Goal: Task Accomplishment & Management: Manage account settings

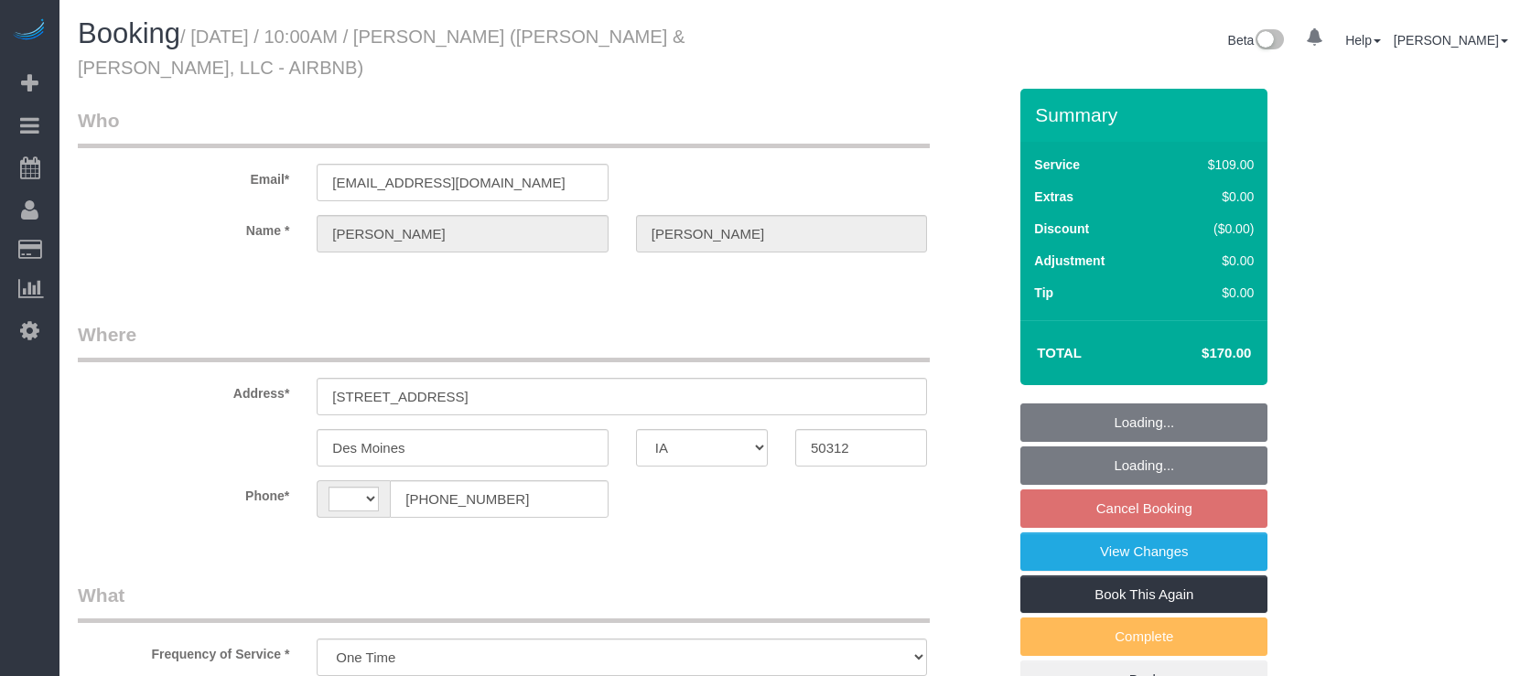
select select "IA"
select select "string:US"
select select "3"
select select "object:856"
select select "3"
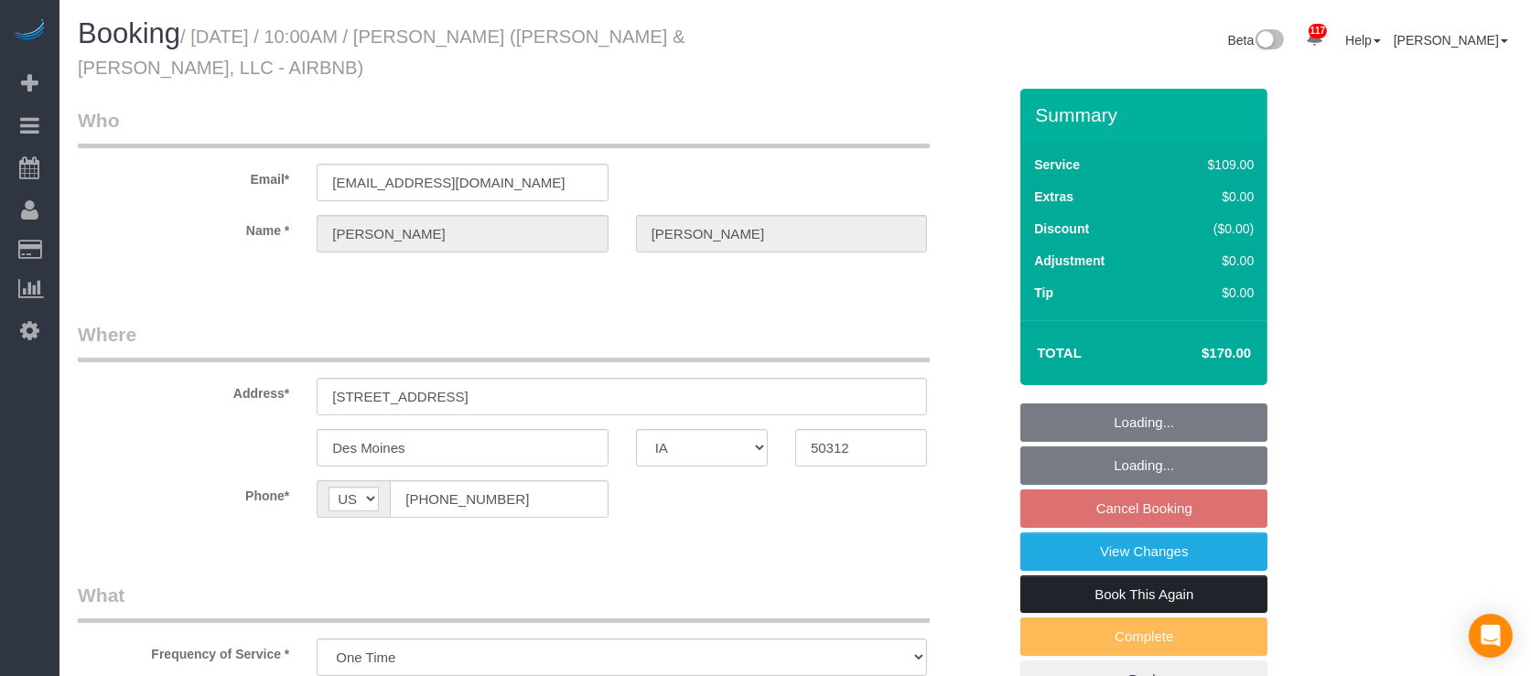
click at [1132, 592] on link "Book This Again" at bounding box center [1144, 595] width 247 height 38
select select "IA"
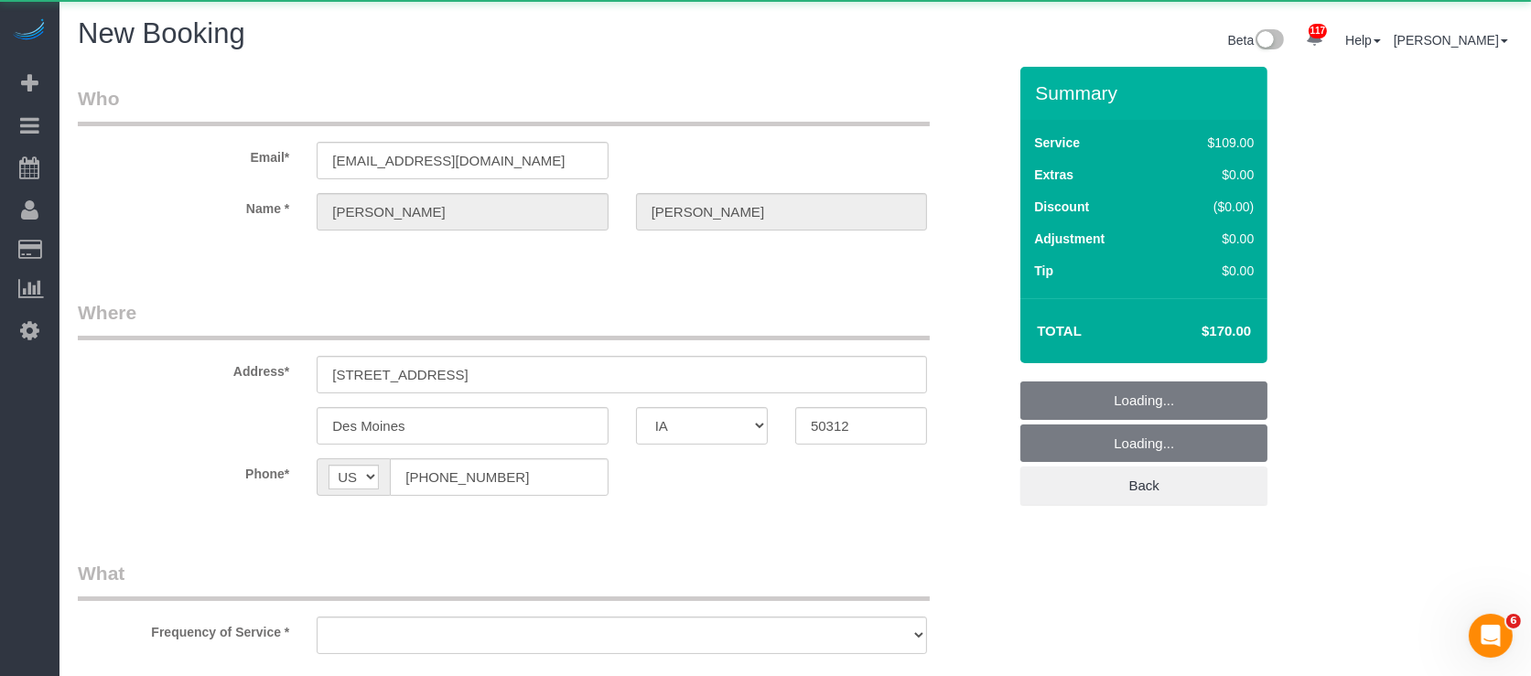
select select "string:fspay"
select select "object:1428"
select select "3"
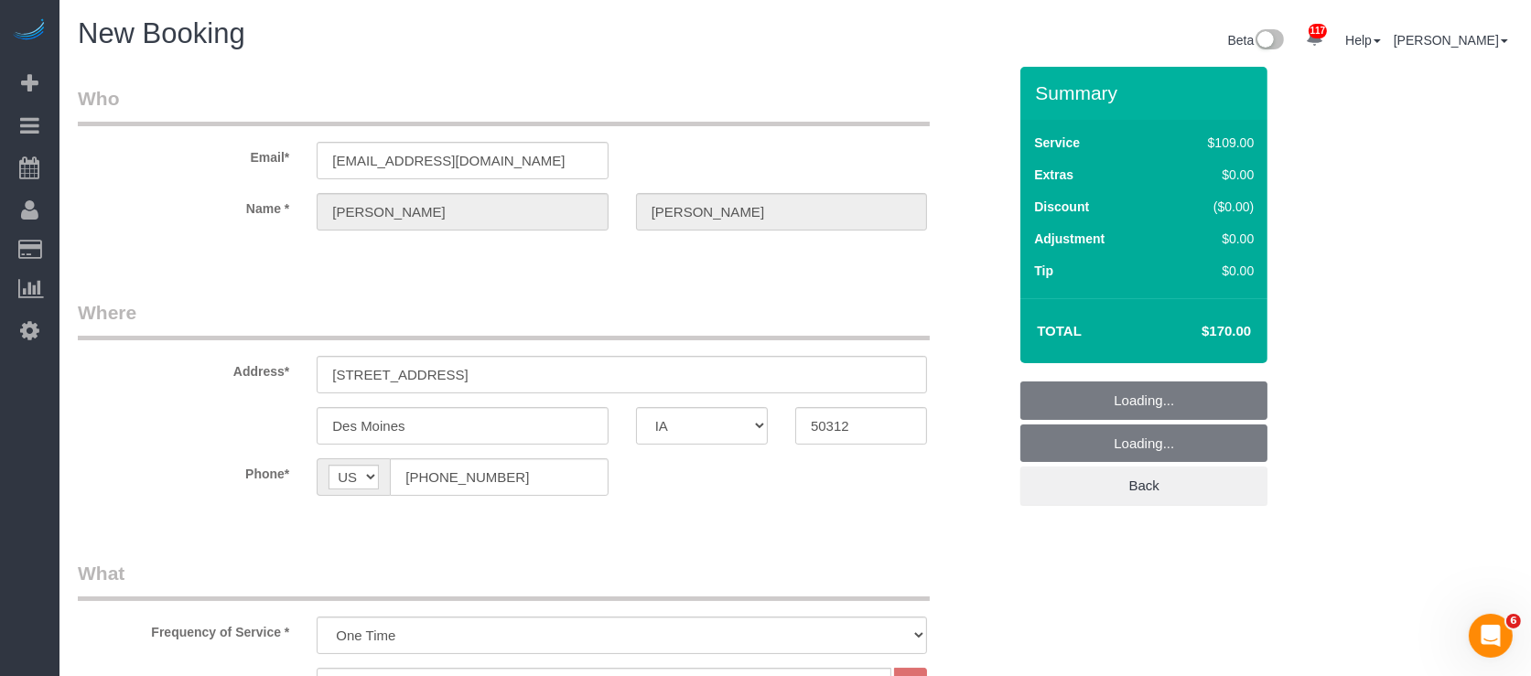
select select "3"
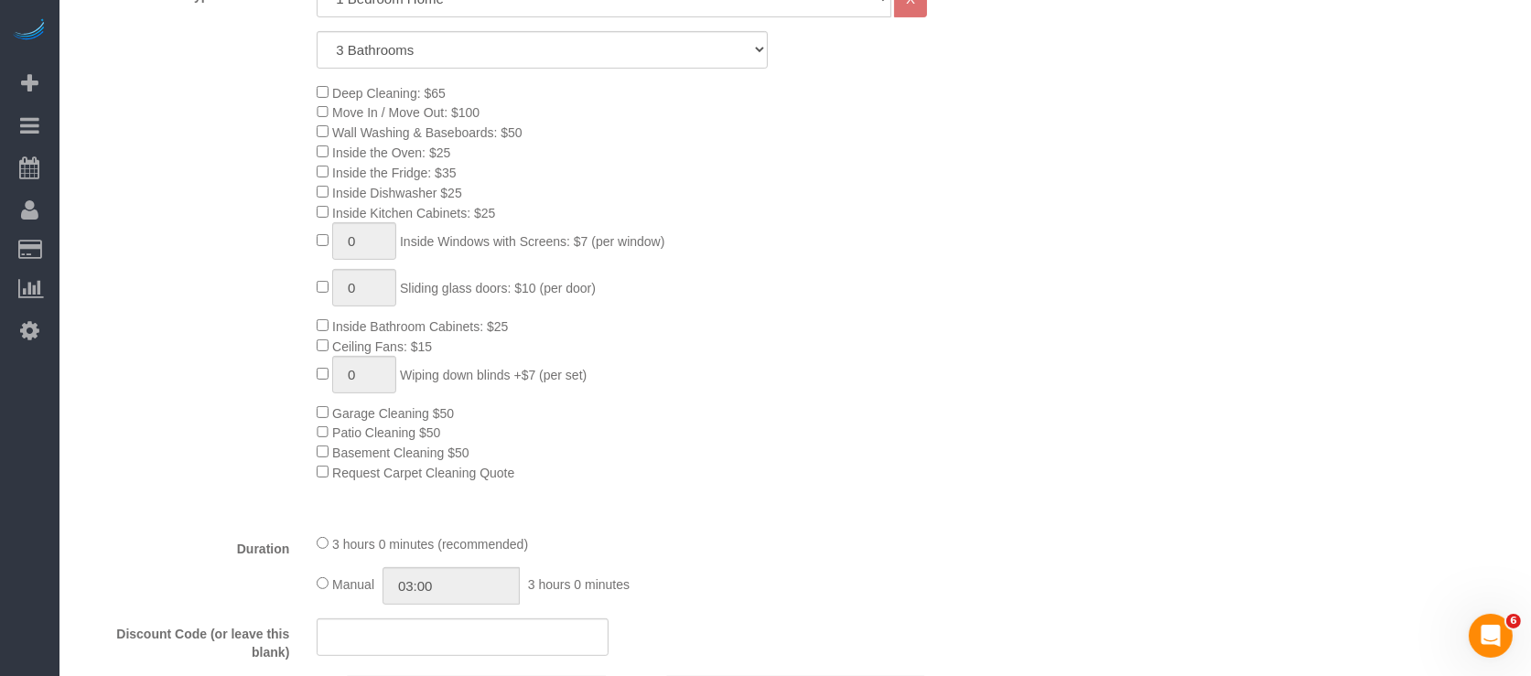
scroll to position [976, 0]
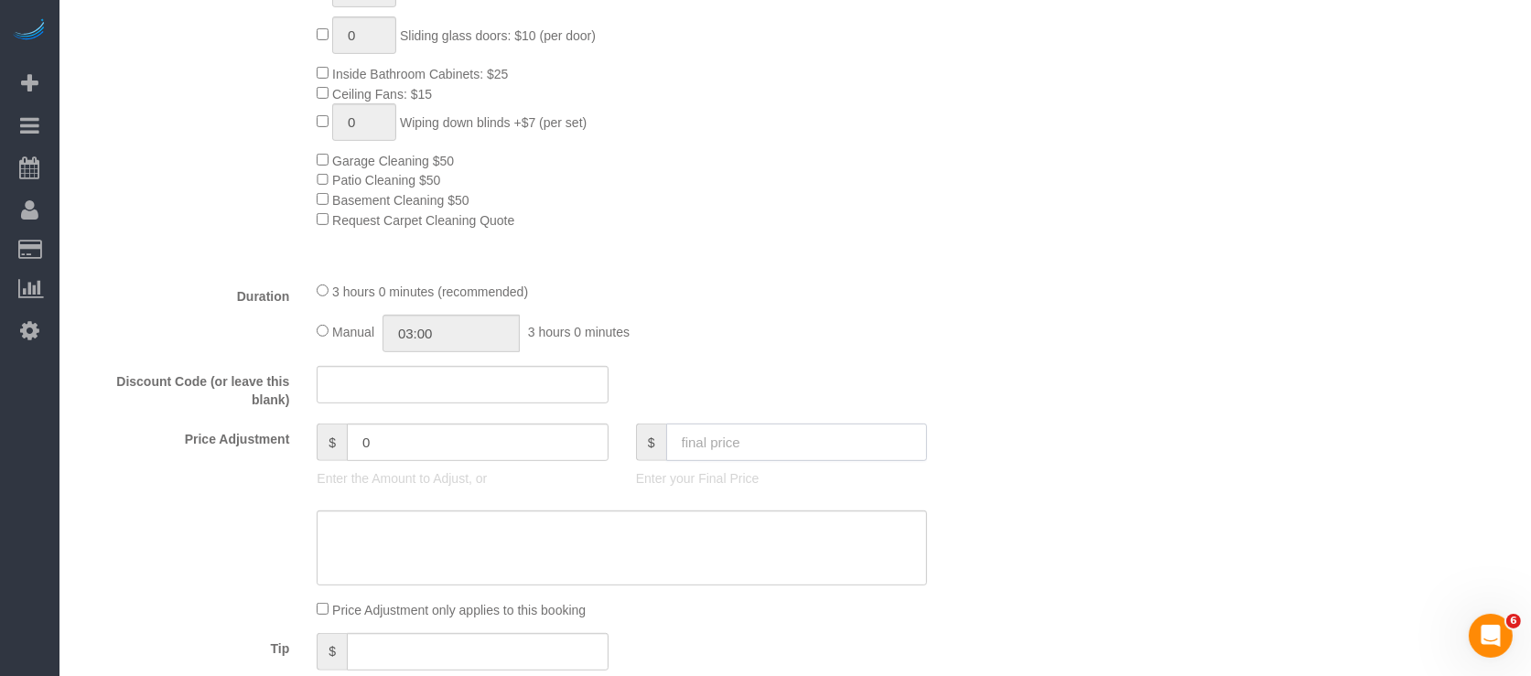
click at [865, 442] on input "text" at bounding box center [797, 443] width 262 height 38
type input "170"
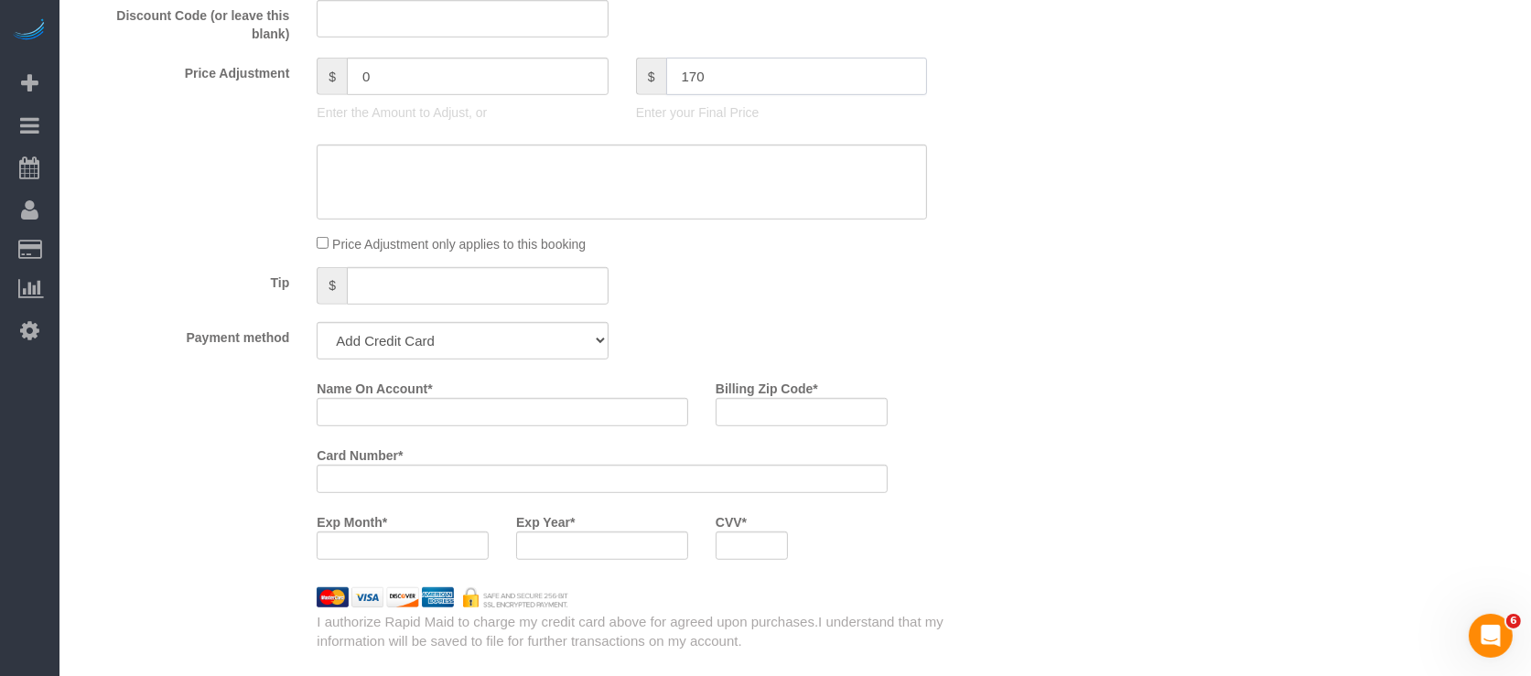
type input "-29"
click at [497, 341] on select "Add Credit Card Cash Check Paypal" at bounding box center [462, 341] width 291 height 38
select select "string:check"
click at [317, 332] on select "Add Credit Card Cash Check Paypal" at bounding box center [462, 341] width 291 height 38
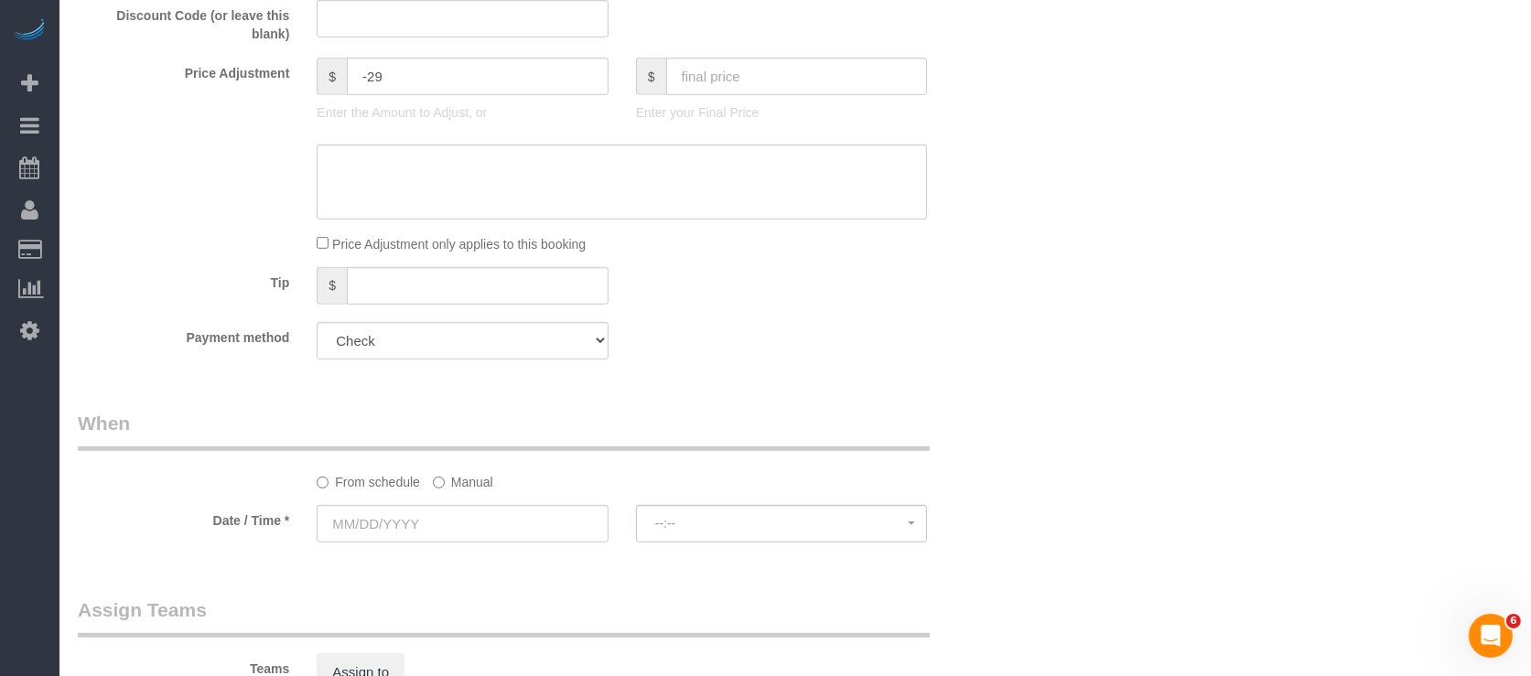
click at [465, 492] on label "Manual" at bounding box center [463, 479] width 60 height 25
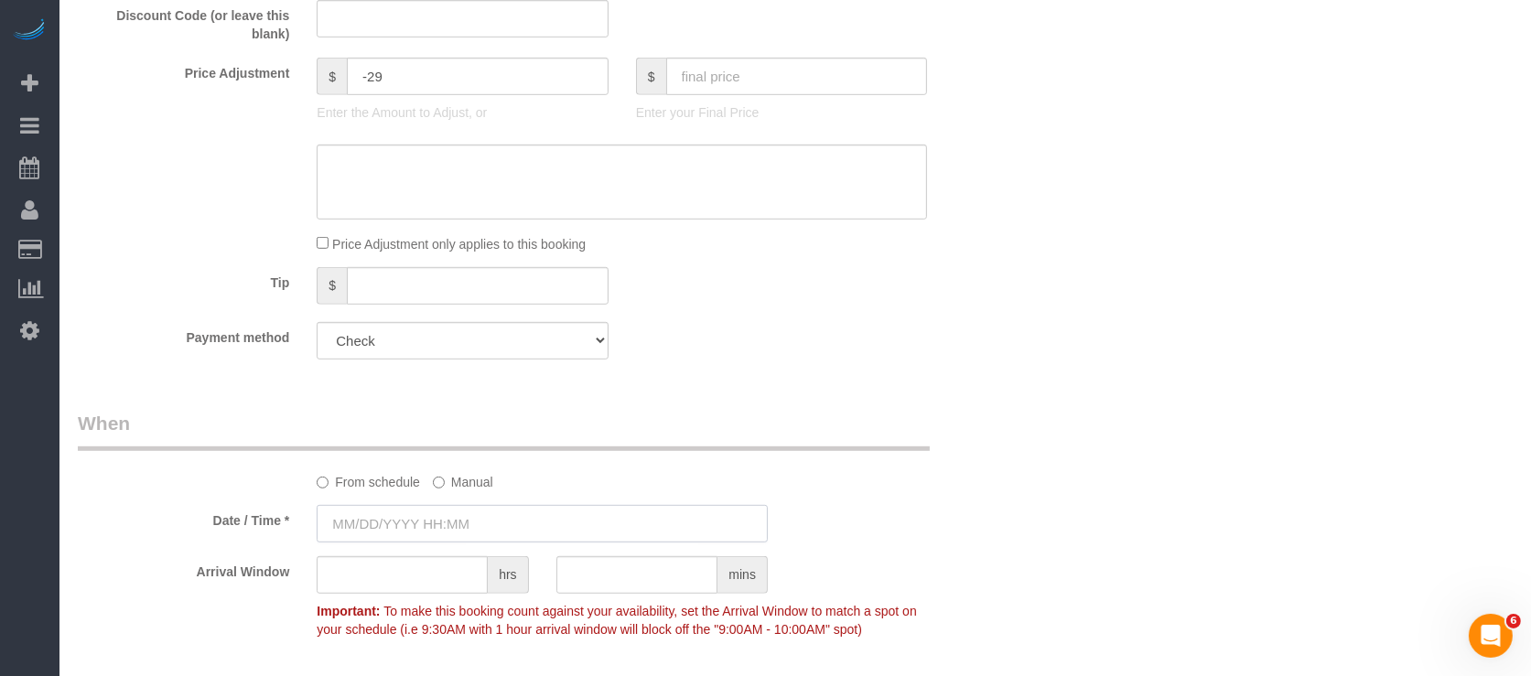
click at [380, 530] on input "text" at bounding box center [542, 524] width 451 height 38
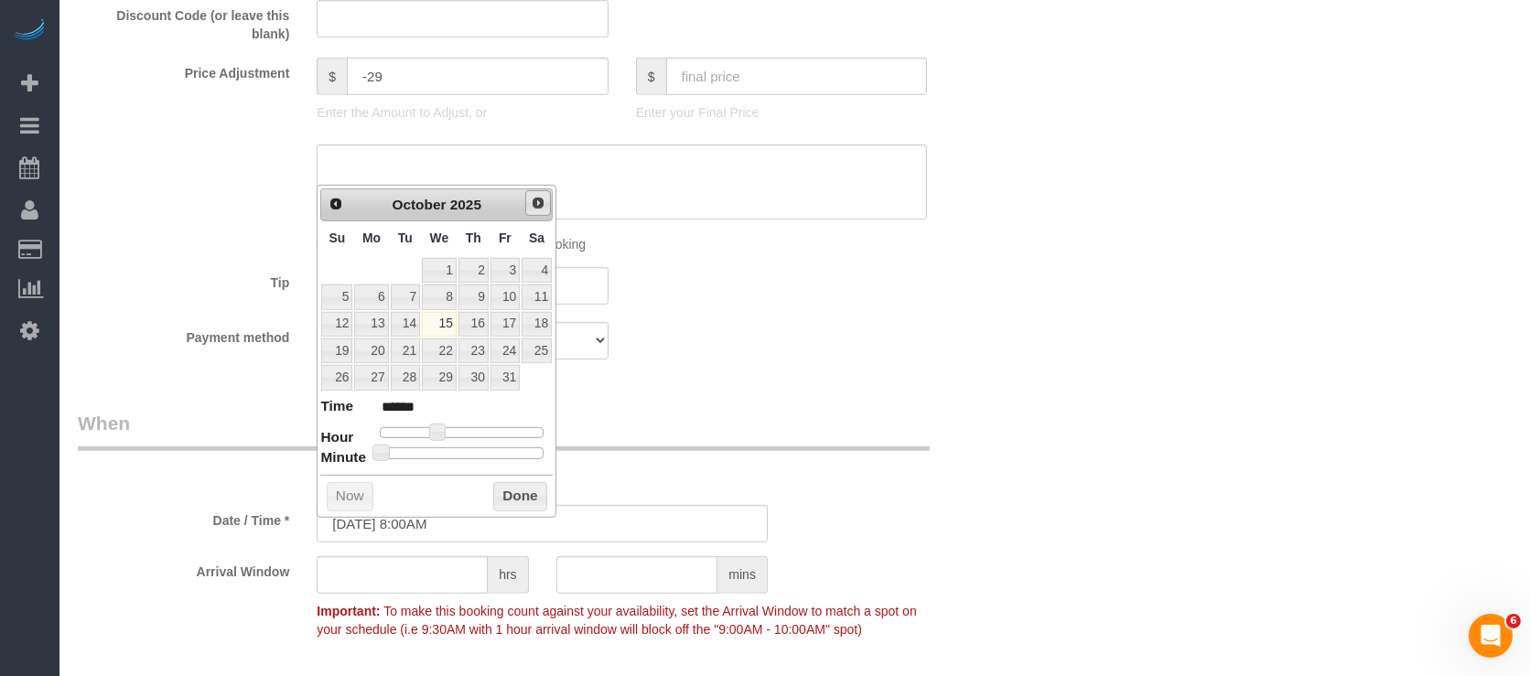
click at [531, 208] on span "Next" at bounding box center [538, 203] width 15 height 15
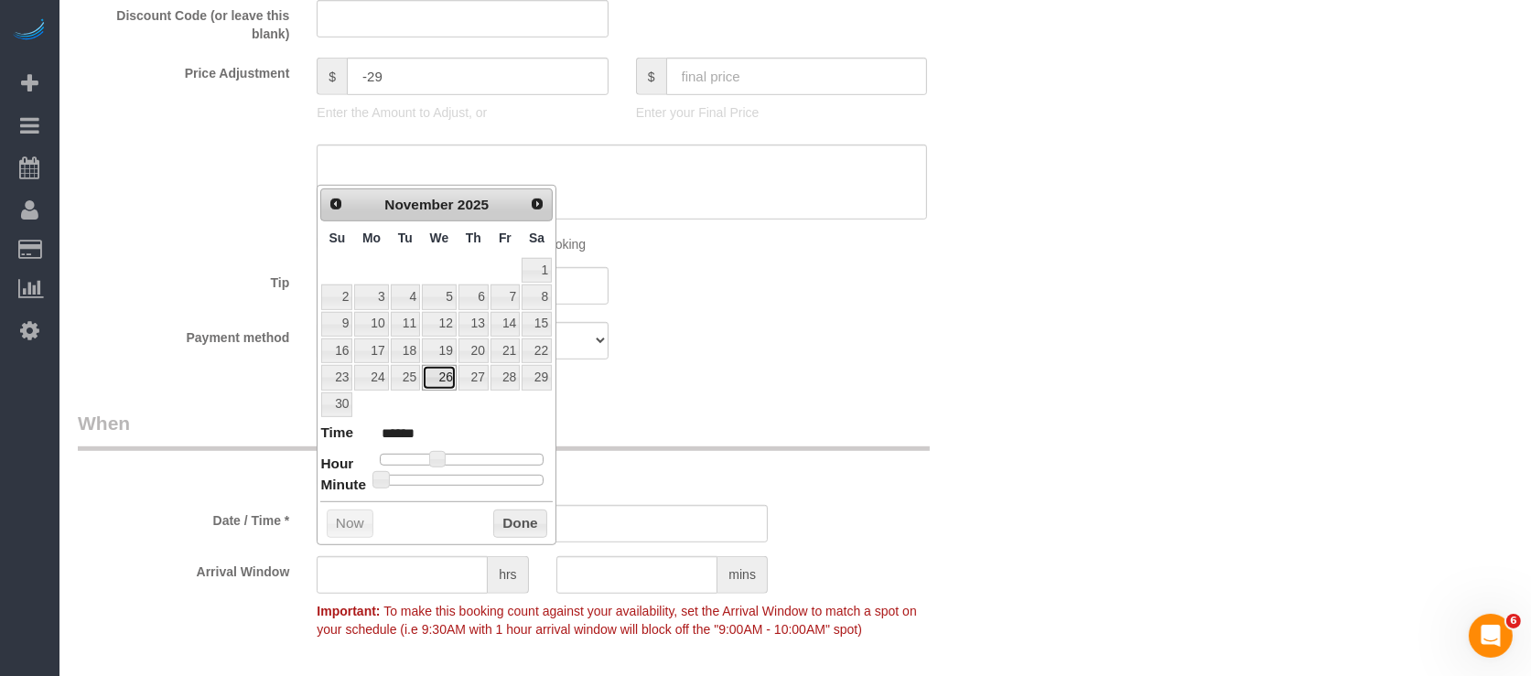
click at [443, 372] on link "26" at bounding box center [439, 377] width 35 height 25
type input "11/26/2025 9:00AM"
type input "******"
type input "11/26/2025 10:00AM"
type input "*******"
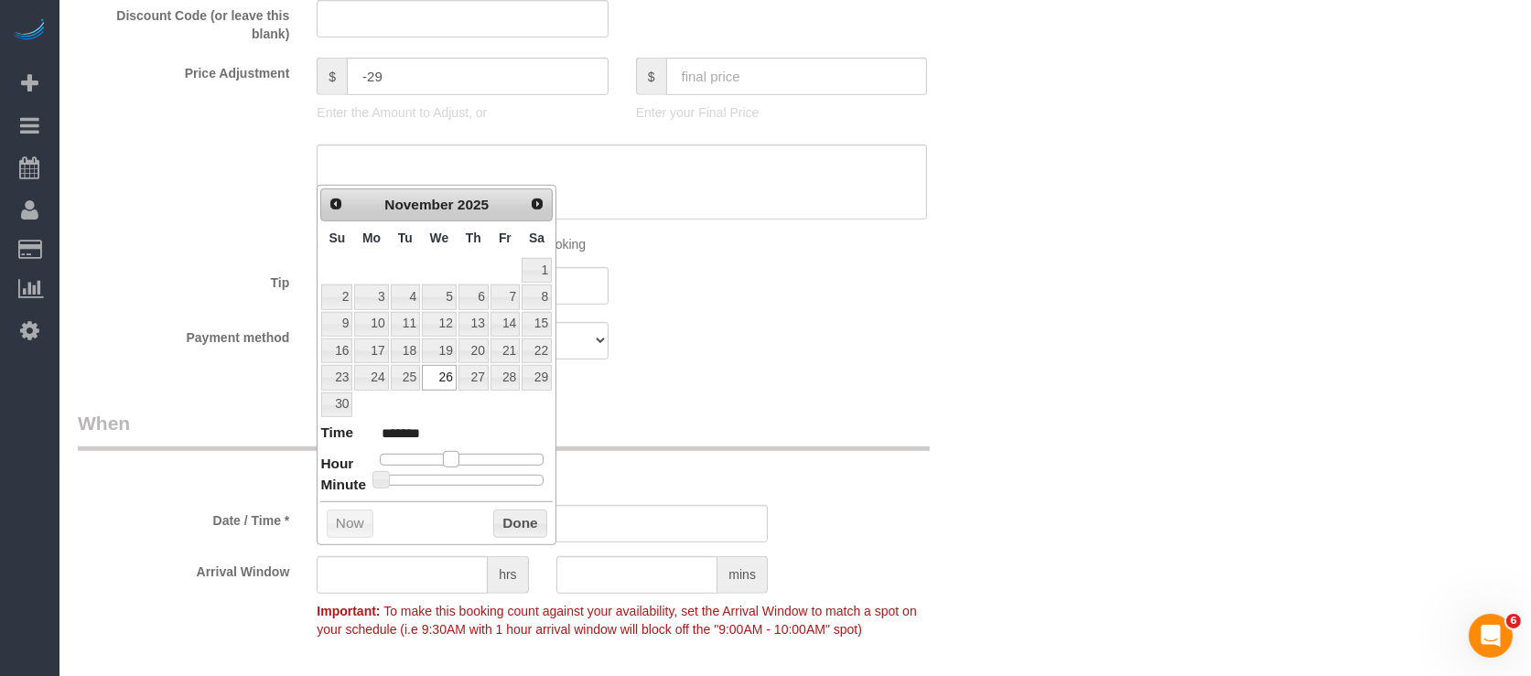
drag, startPoint x: 440, startPoint y: 458, endPoint x: 456, endPoint y: 456, distance: 15.7
click at [456, 456] on span at bounding box center [451, 459] width 16 height 16
drag, startPoint x: 503, startPoint y: 517, endPoint x: 715, endPoint y: 543, distance: 213.9
click at [506, 516] on button "Done" at bounding box center [520, 524] width 54 height 29
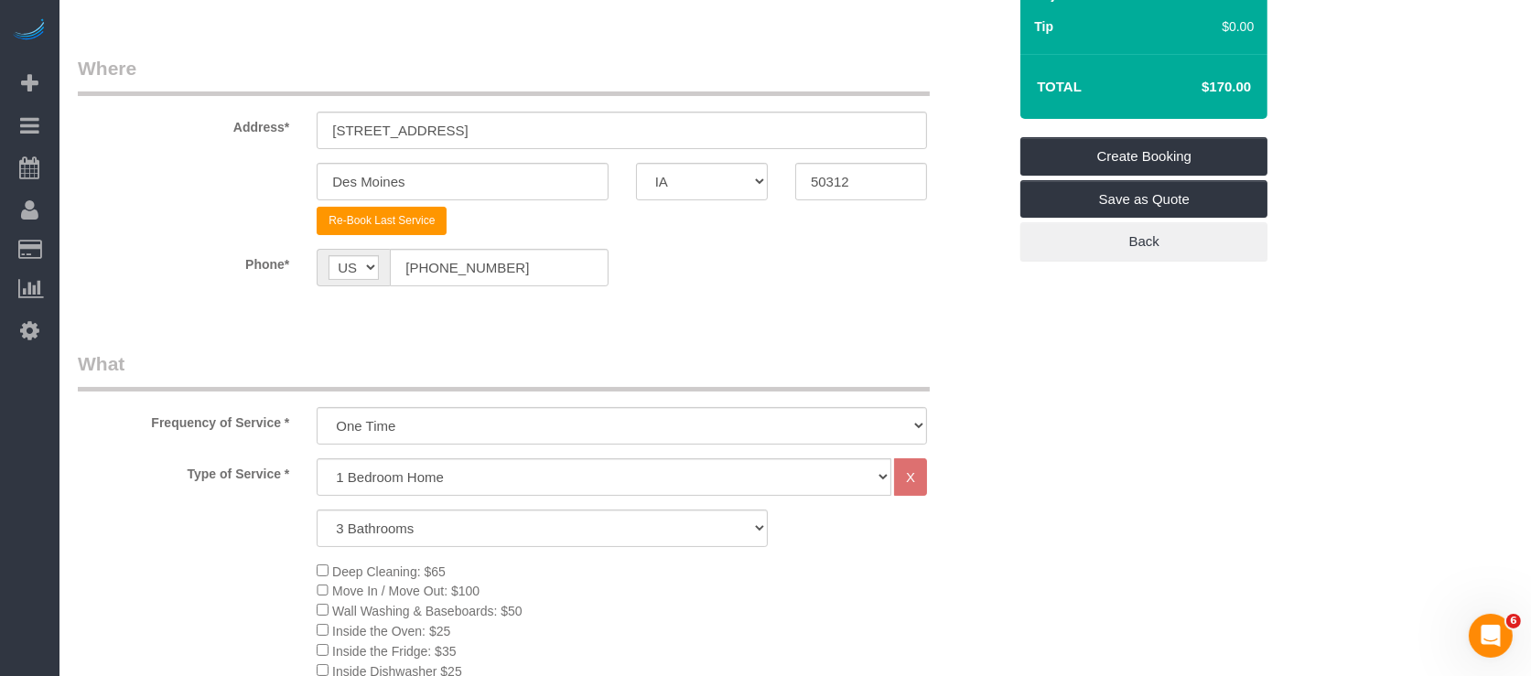
scroll to position [0, 0]
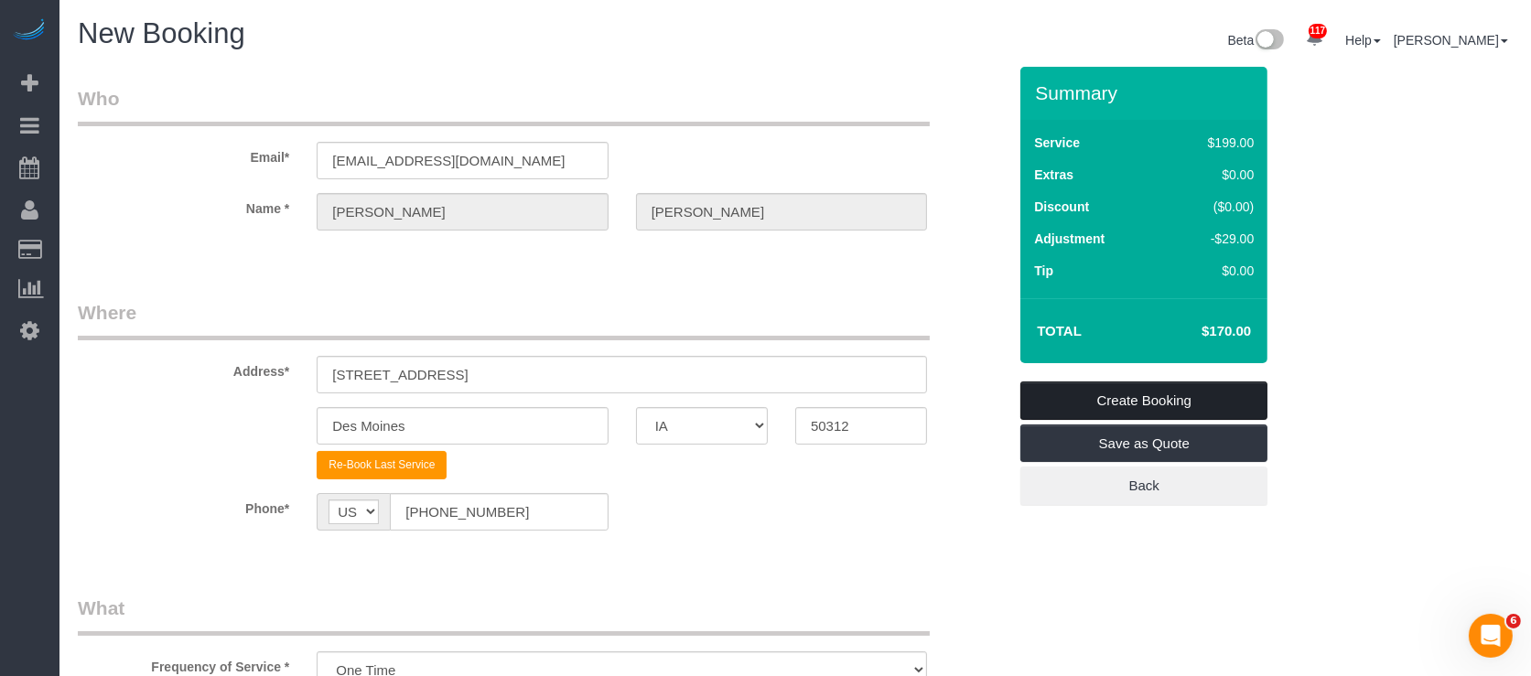
click at [1211, 395] on link "Create Booking" at bounding box center [1144, 401] width 247 height 38
